Goal: Task Accomplishment & Management: Manage account settings

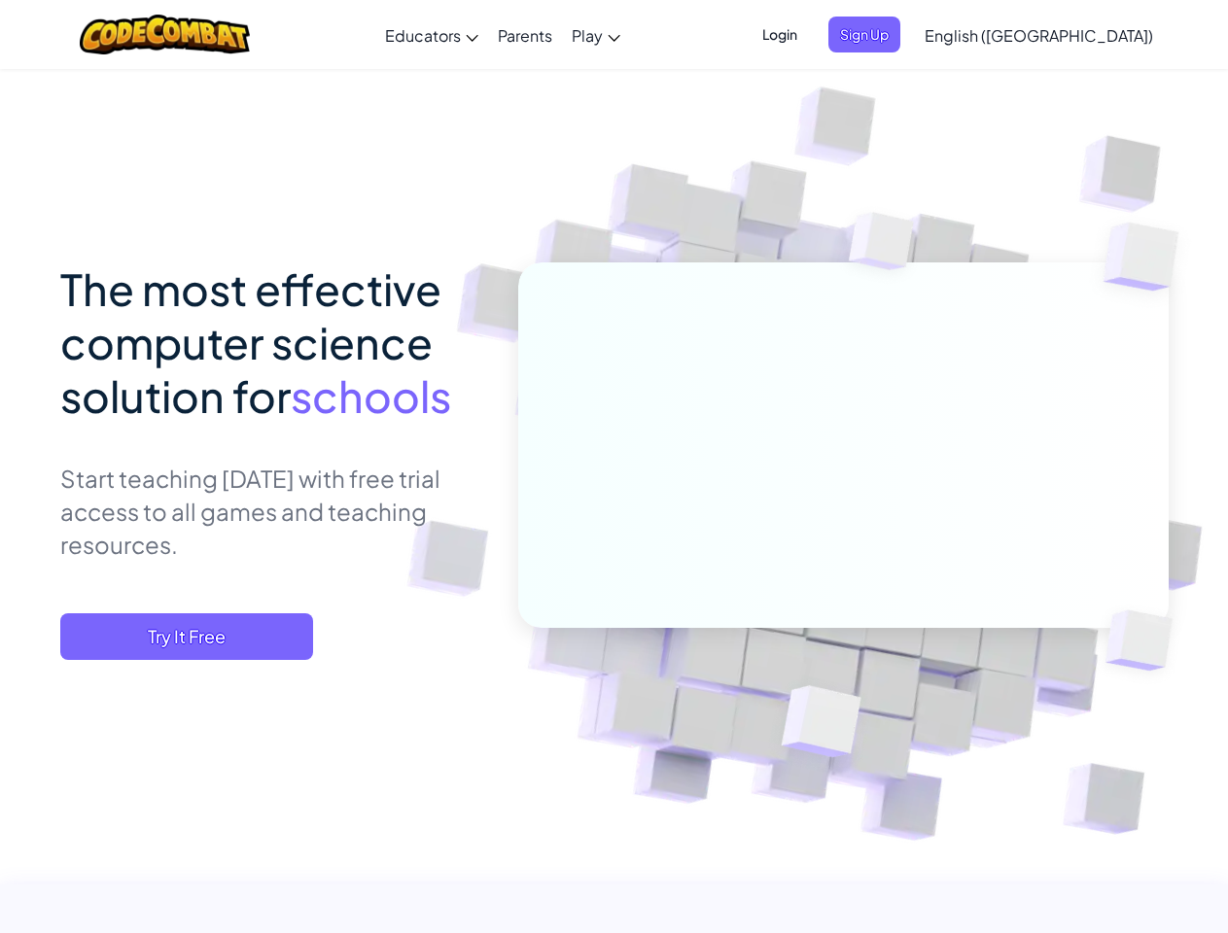
click at [809, 34] on span "Login" at bounding box center [779, 35] width 58 height 36
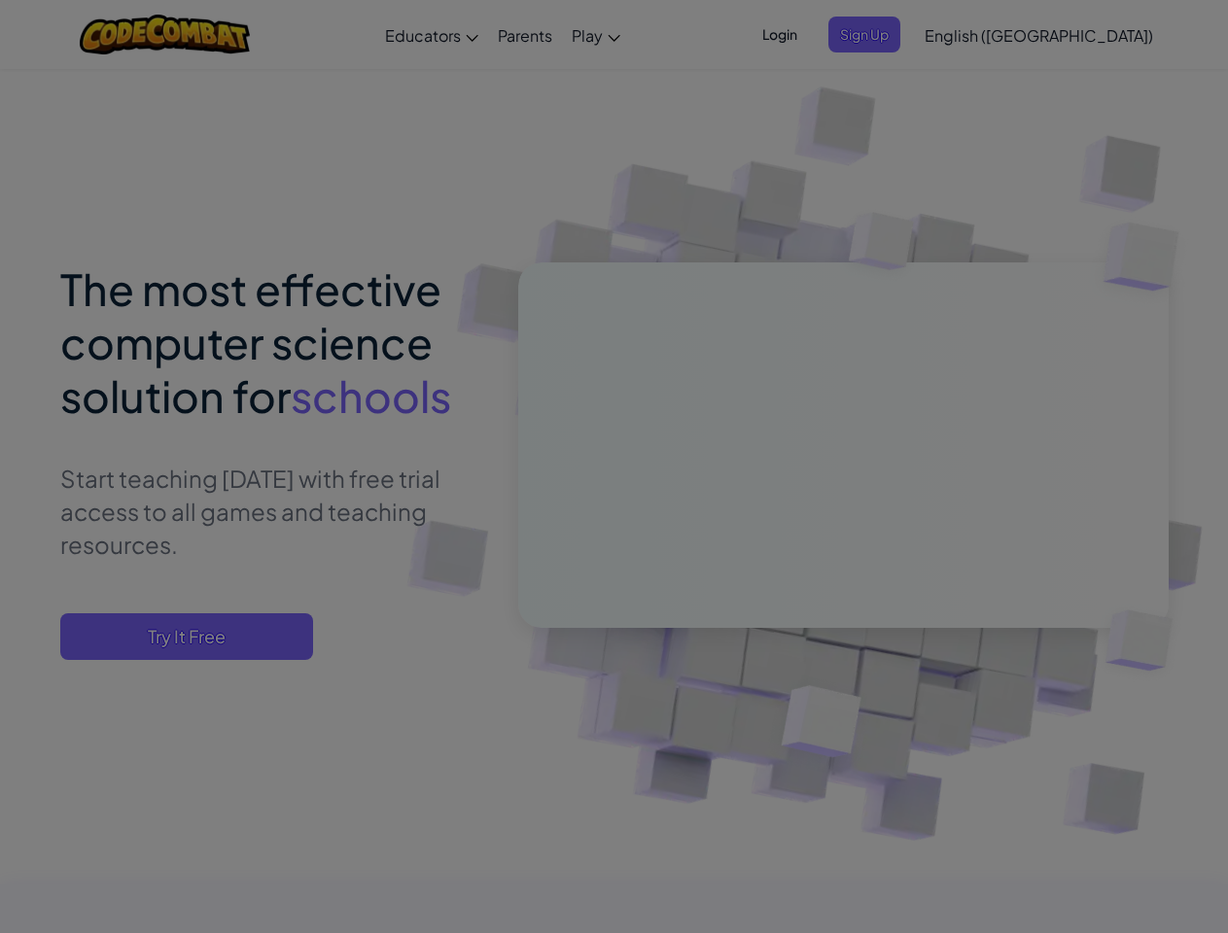
click at [0, 0] on input "Email or Username :" at bounding box center [0, 0] width 0 height 0
click at [0, 0] on div "Log In Unknown Error Email or Username : Forgot your password? Password : Log I…" at bounding box center [0, 0] width 0 height 0
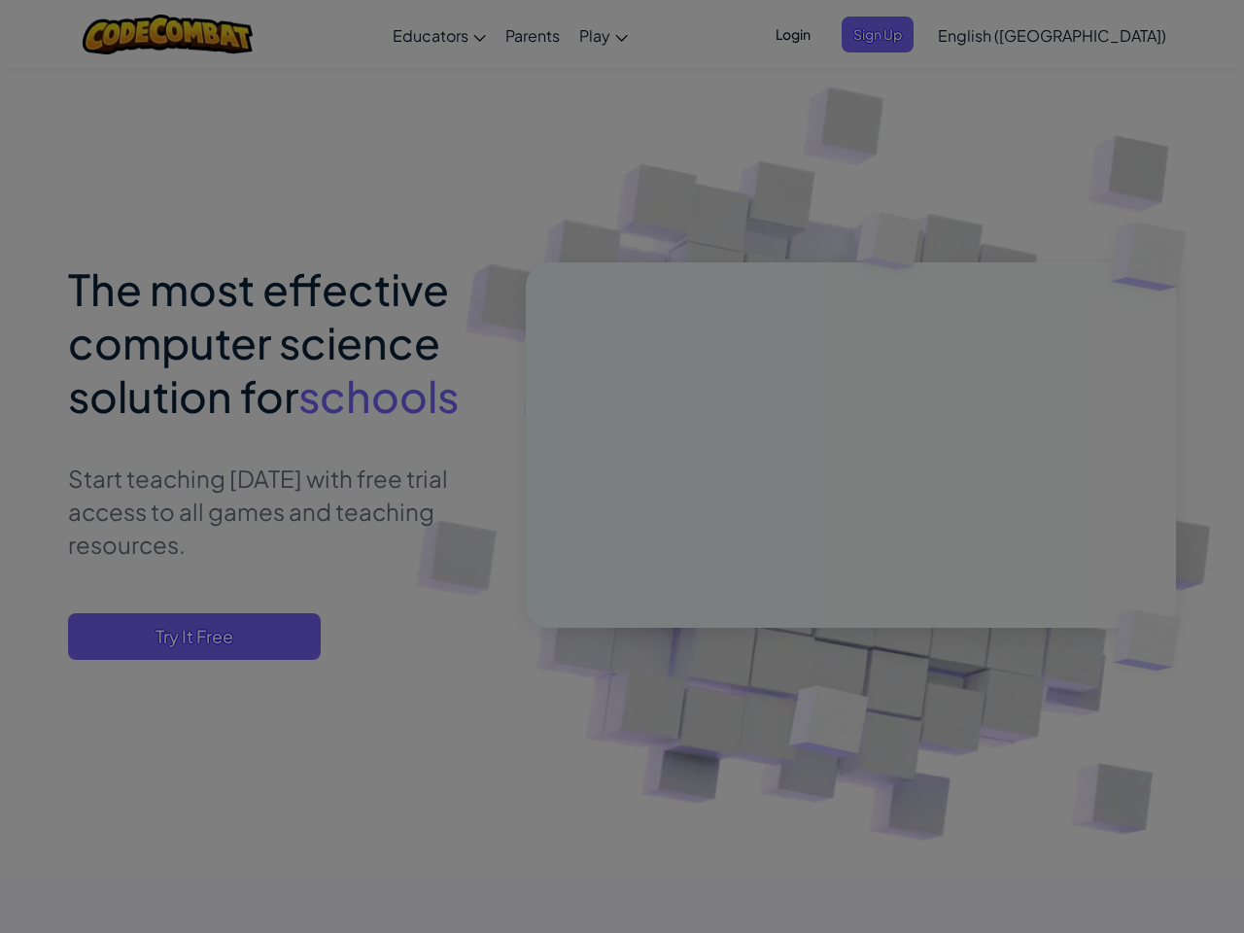
click at [983, 34] on div "Log In Unknown Error Email or Username : Forgot your password? Password : Log I…" at bounding box center [622, 466] width 1244 height 933
click at [1087, 35] on div at bounding box center [622, 466] width 1244 height 933
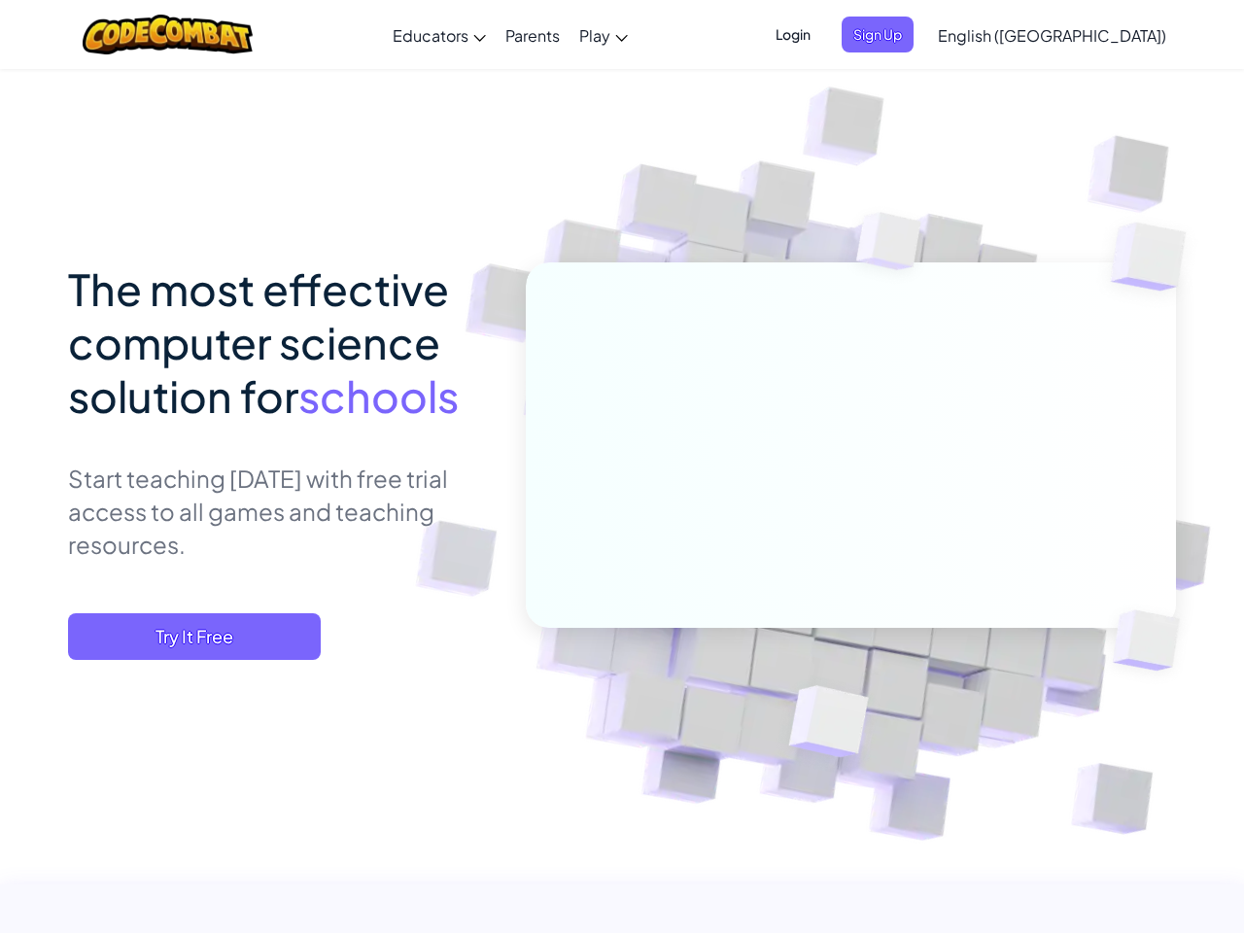
click at [187, 637] on span "Try It Free" at bounding box center [194, 636] width 253 height 47
